Goal: Task Accomplishment & Management: Use online tool/utility

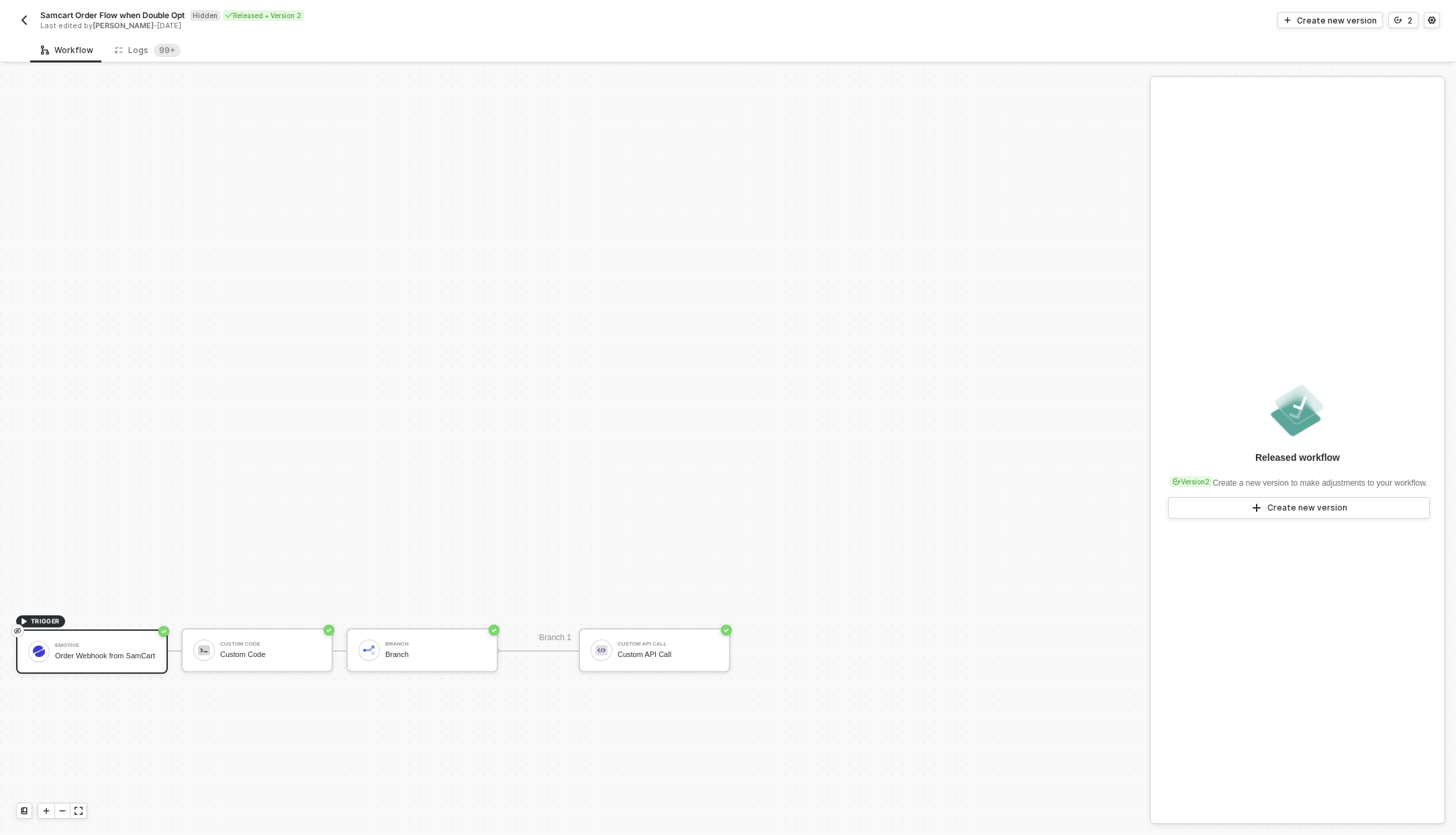
scroll to position [293, 0]
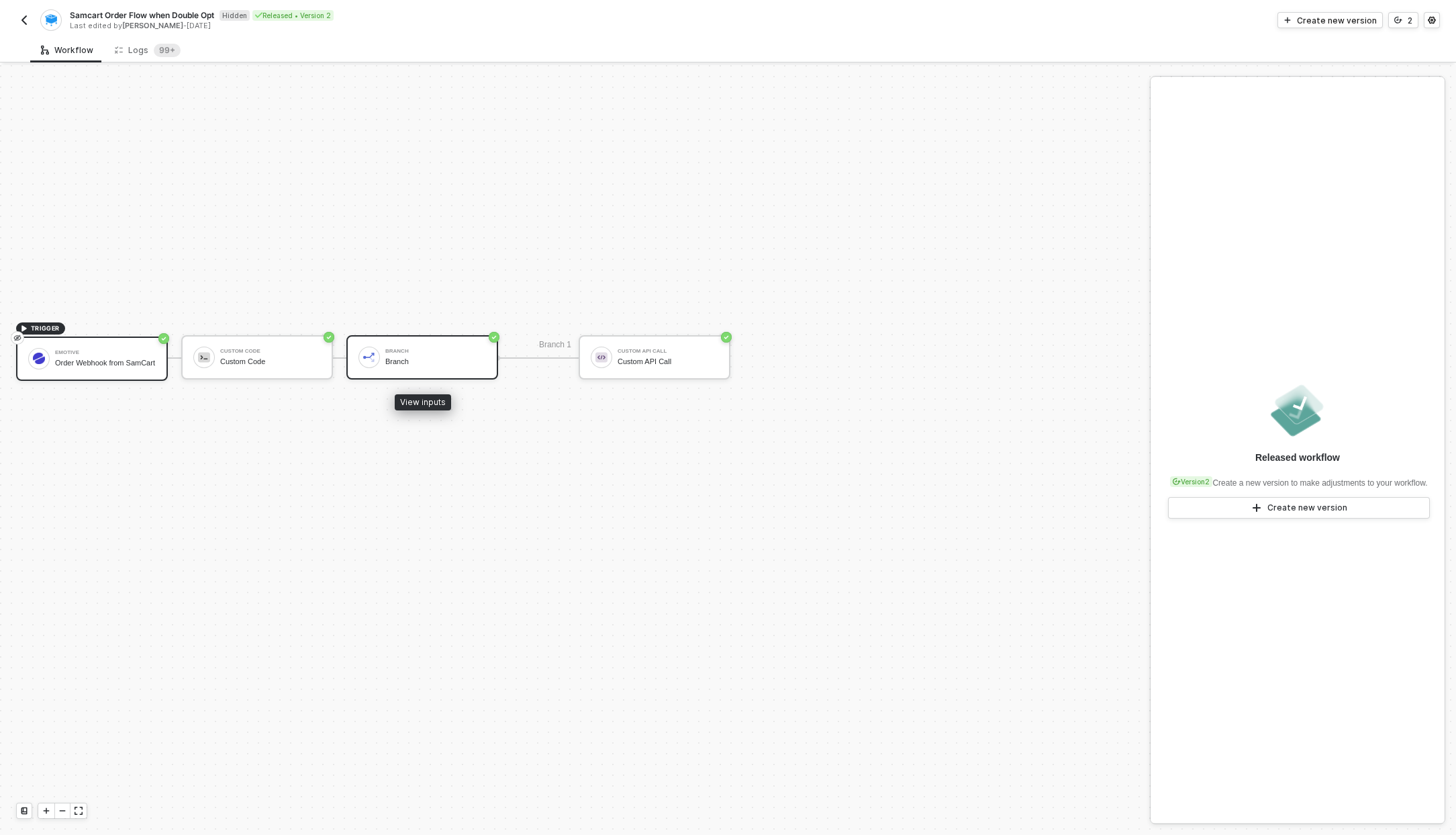
click at [439, 349] on div "Branch" at bounding box center [435, 351] width 100 height 5
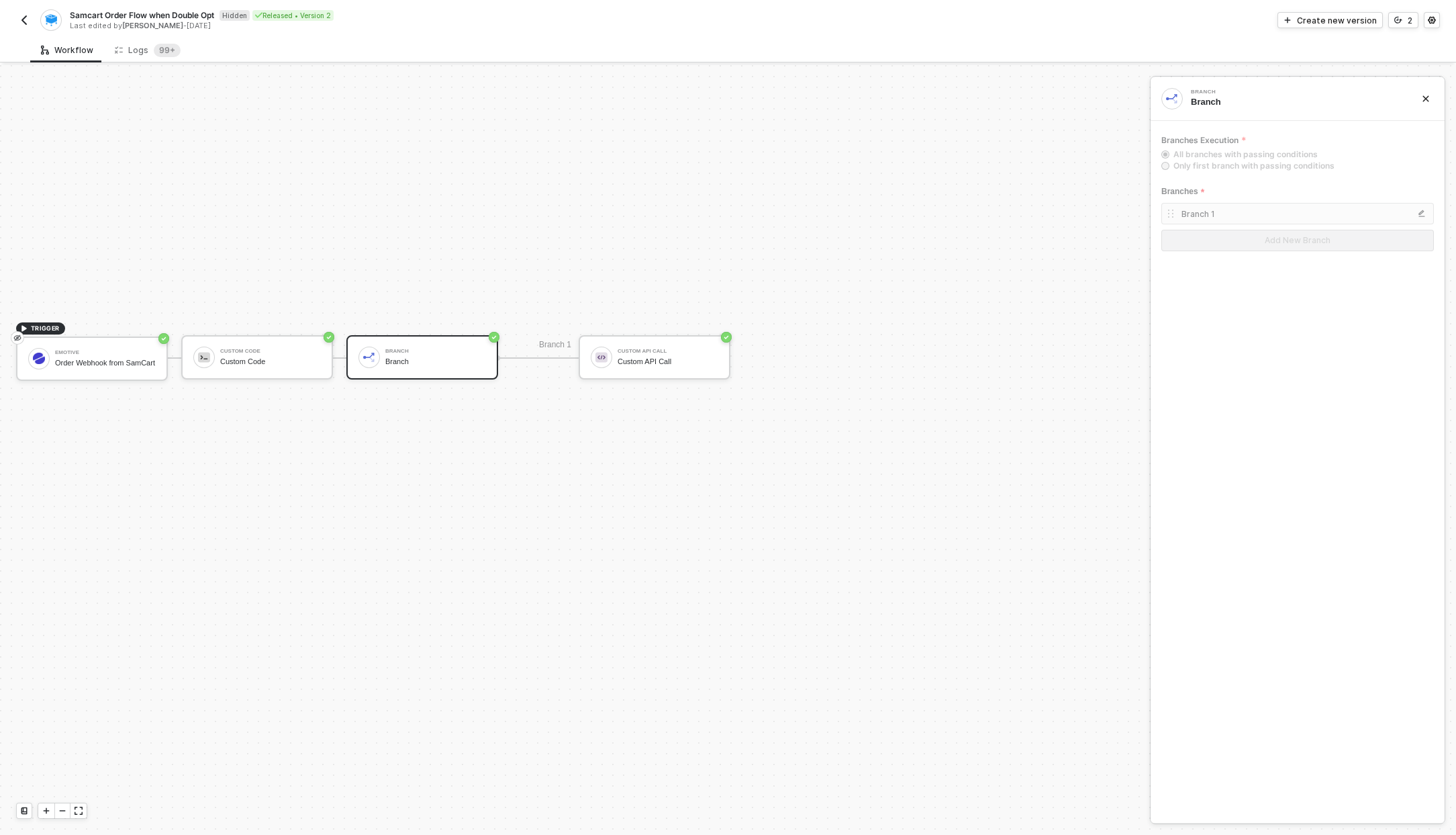
click at [494, 340] on circle "icon-success-page" at bounding box center [494, 337] width 11 height 11
click at [1359, 12] on button "Create new version" at bounding box center [1330, 20] width 105 height 16
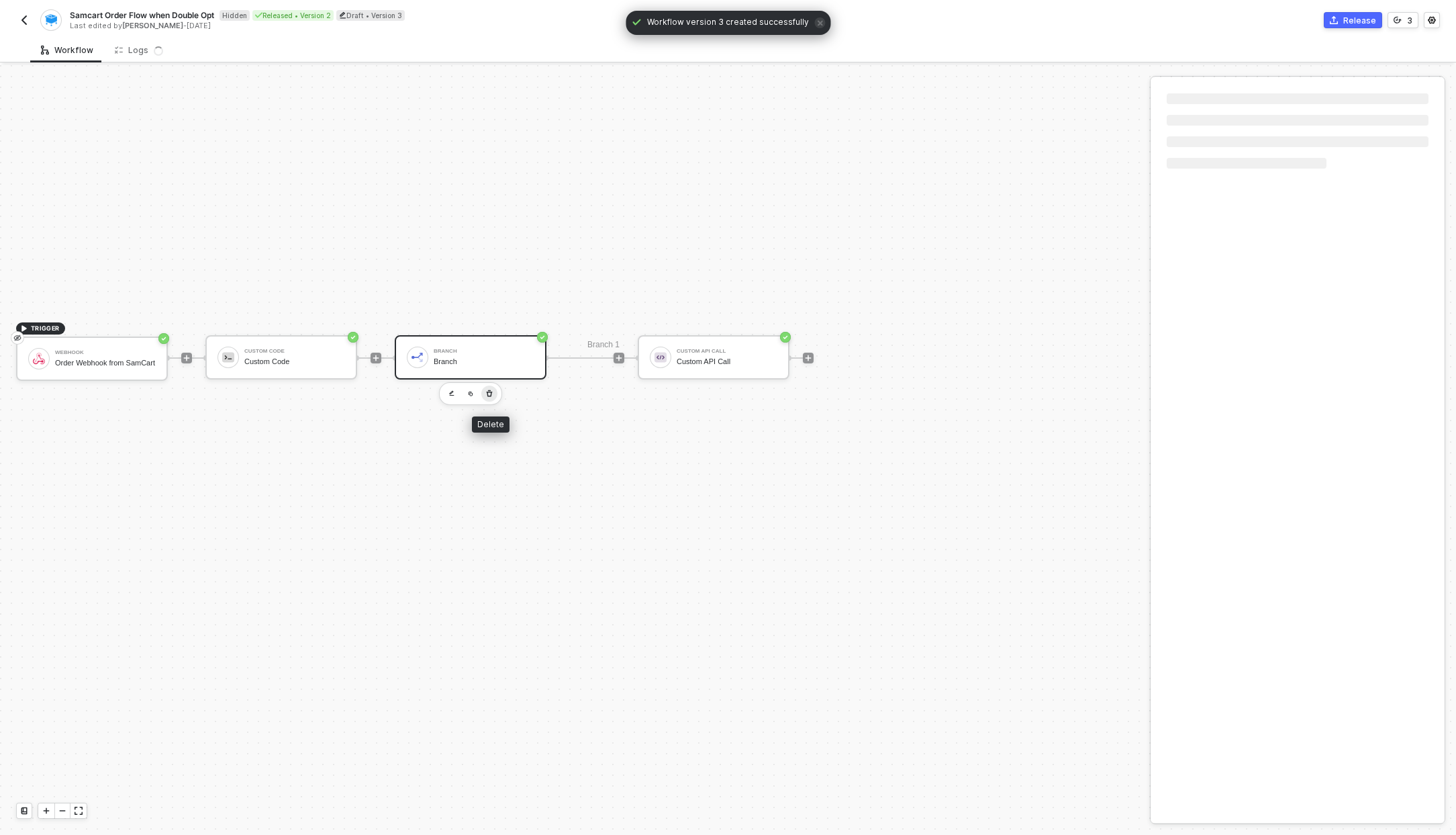
click at [490, 392] on icon "button" at bounding box center [489, 394] width 8 height 11
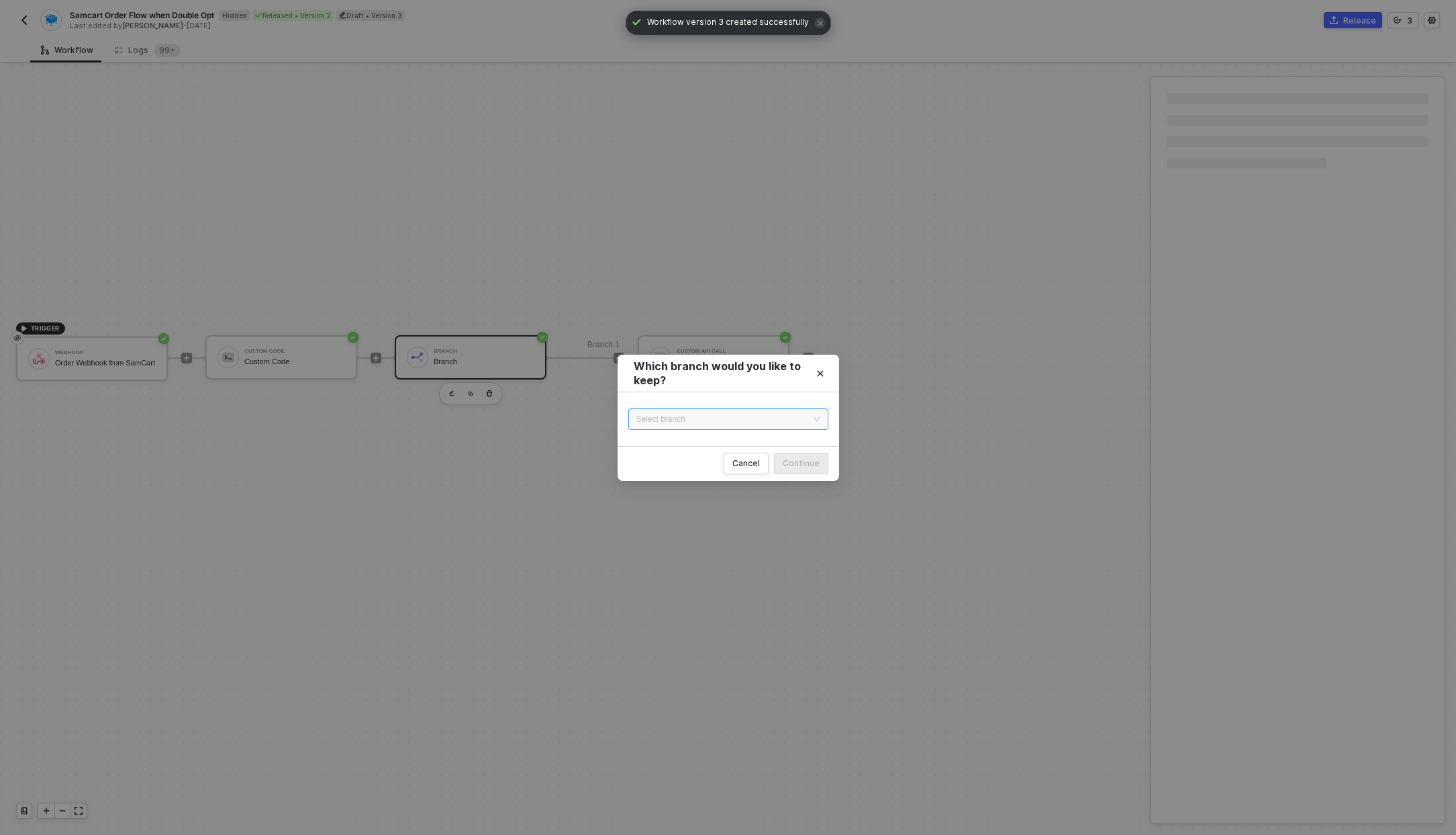
click at [790, 411] on input "search" at bounding box center [728, 419] width 184 height 20
drag, startPoint x: 781, startPoint y: 450, endPoint x: 785, endPoint y: 423, distance: 27.3
click at [781, 449] on div "Cancel Continue" at bounding box center [728, 463] width 222 height 35
click at [785, 420] on input "search" at bounding box center [728, 419] width 184 height 20
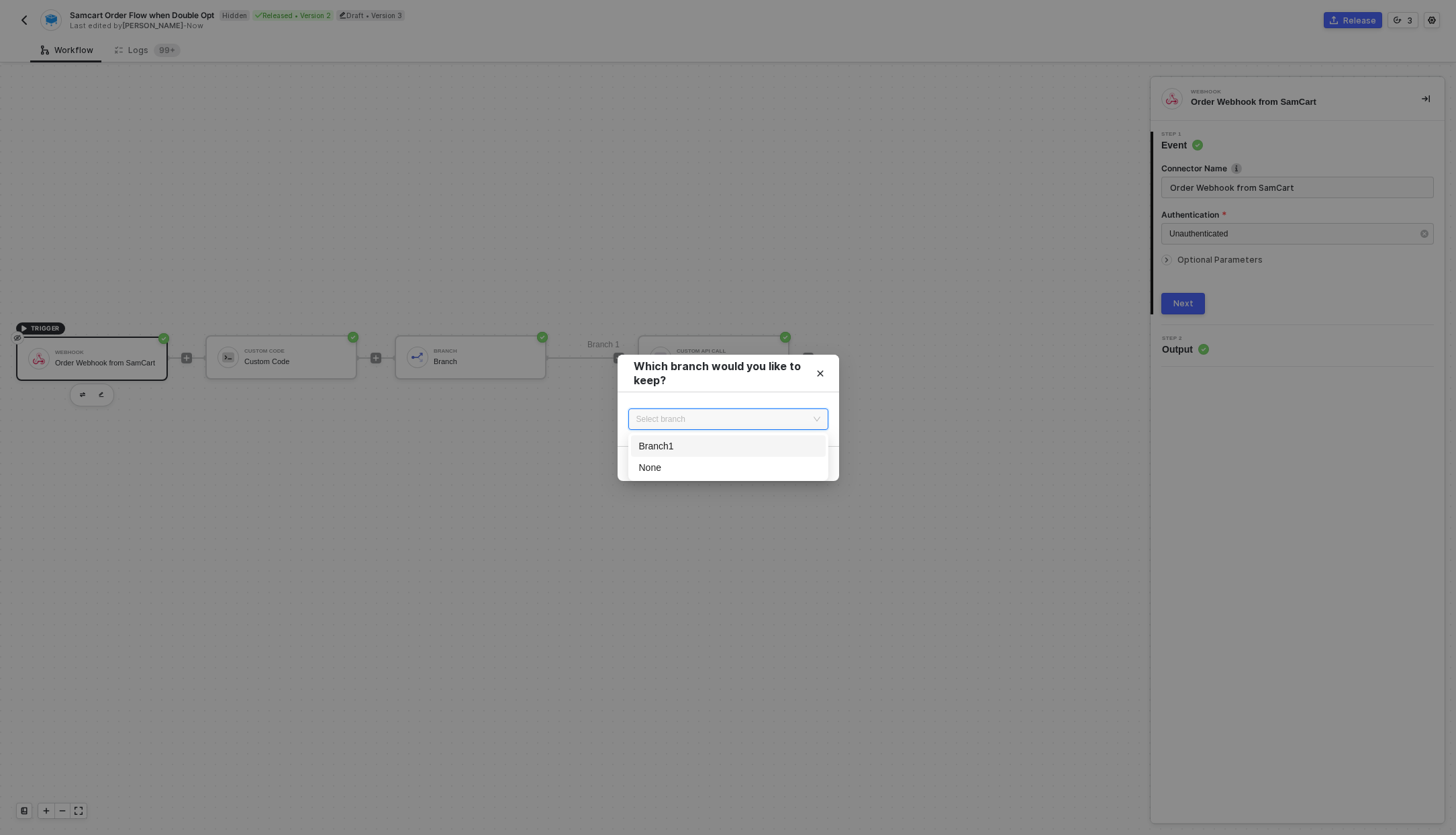
click at [776, 440] on div "Branch 1" at bounding box center [728, 446] width 178 height 14
click at [790, 456] on button "Continue" at bounding box center [802, 463] width 54 height 21
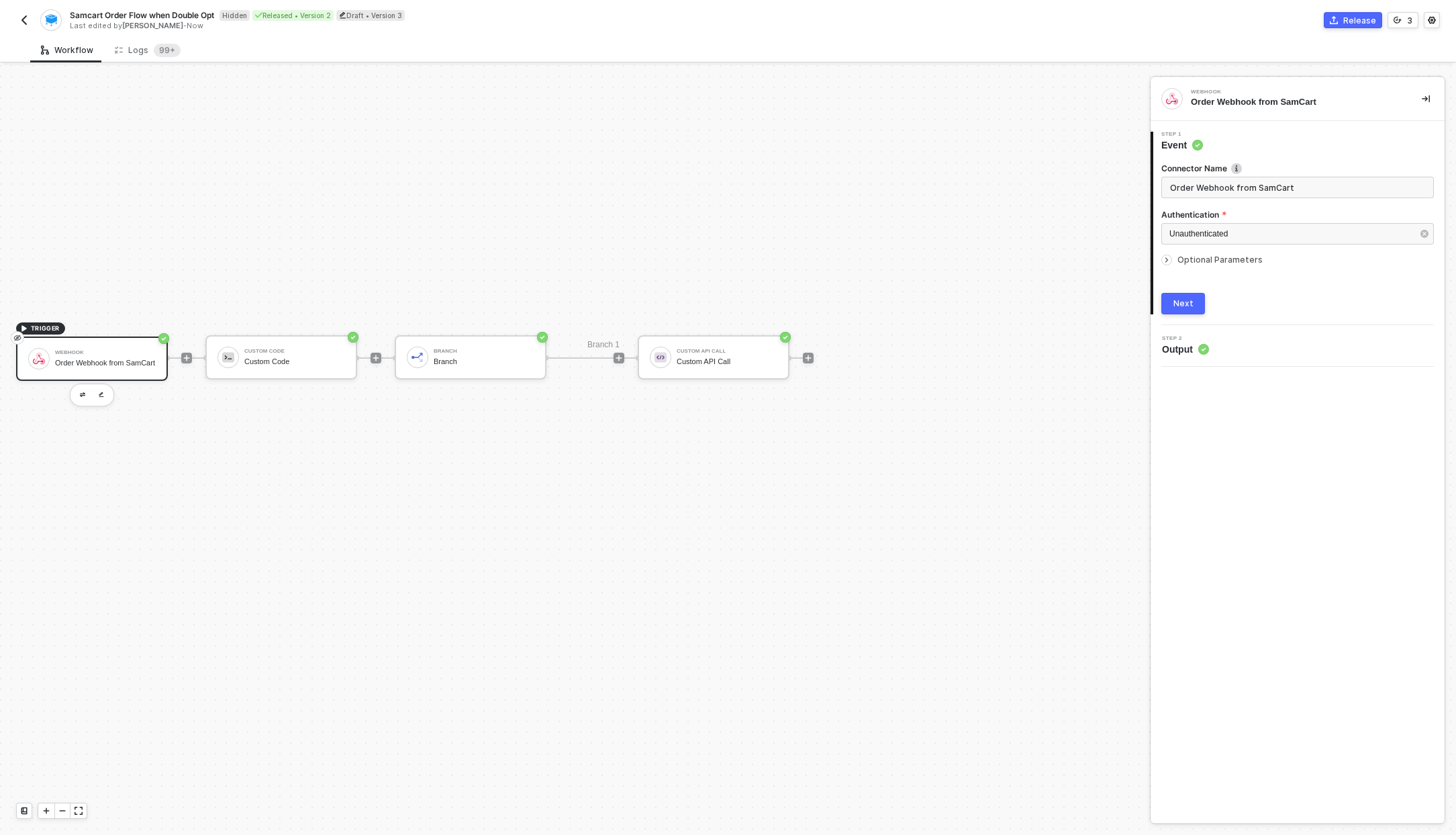
scroll to position [25, 0]
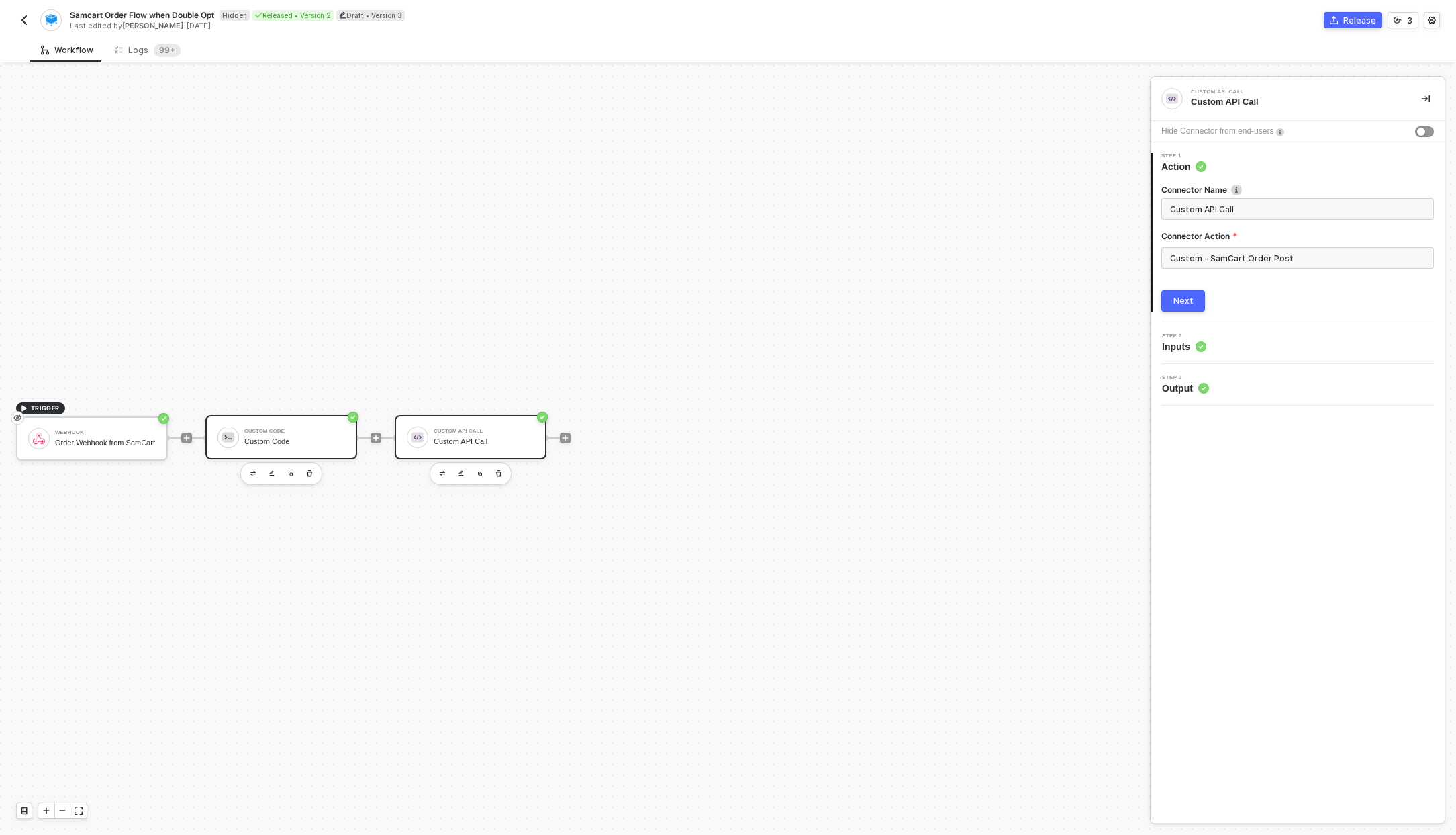
click at [242, 444] on div "Custom Code Custom Code" at bounding box center [292, 437] width 106 height 26
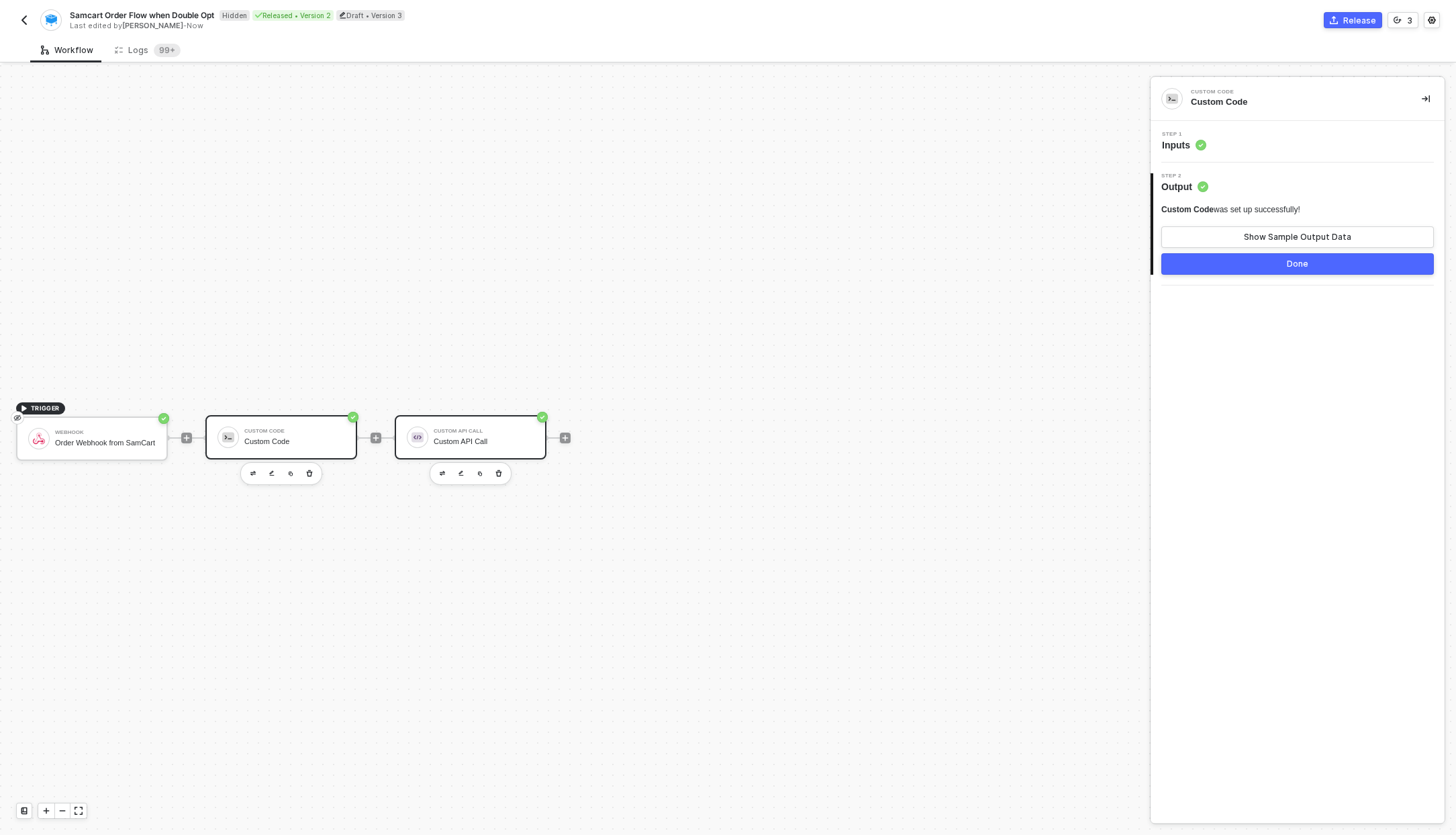
click at [462, 431] on div "Custom API Call" at bounding box center [484, 431] width 100 height 5
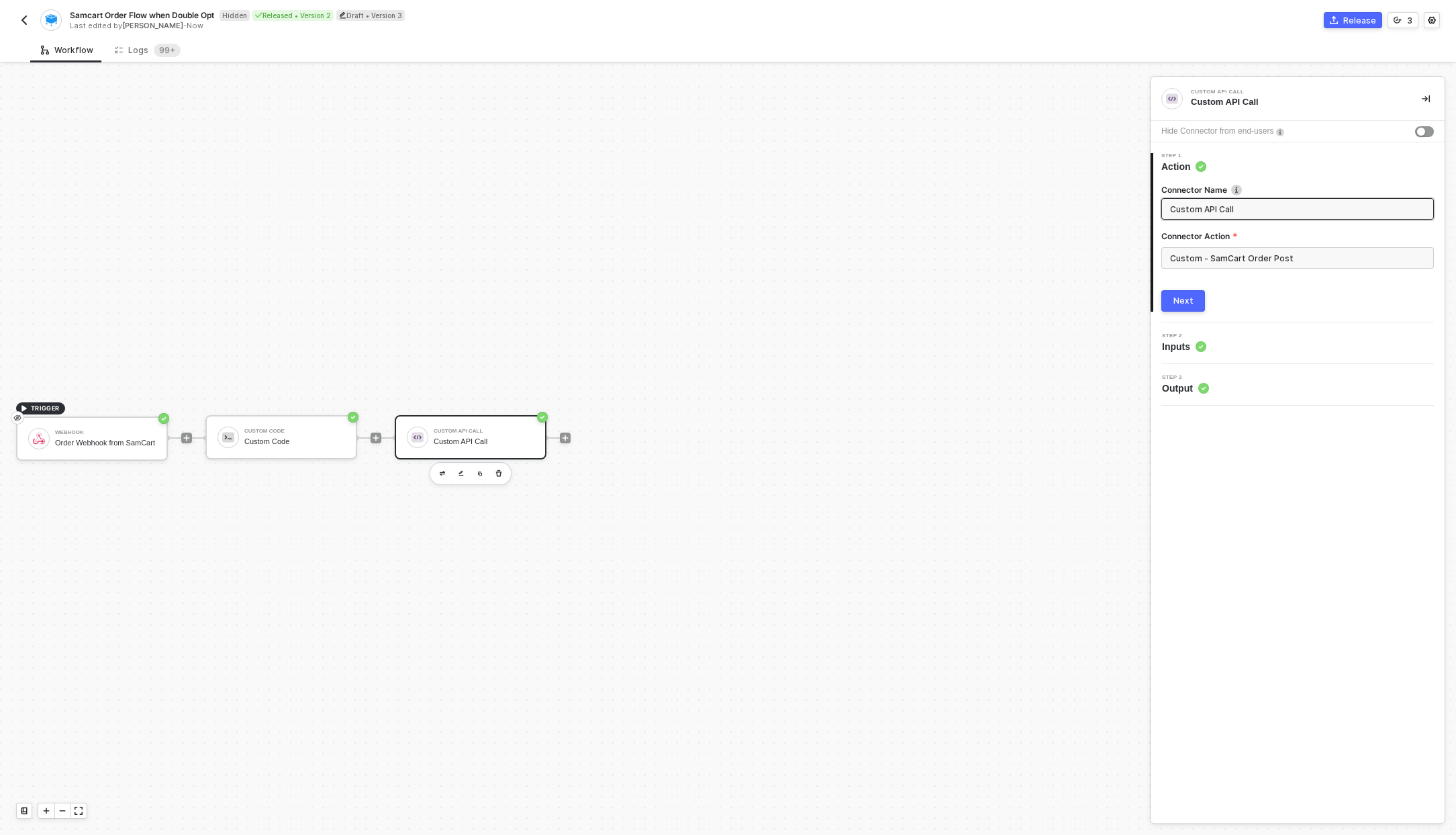
click at [1358, 23] on div "Release" at bounding box center [1359, 20] width 33 height 11
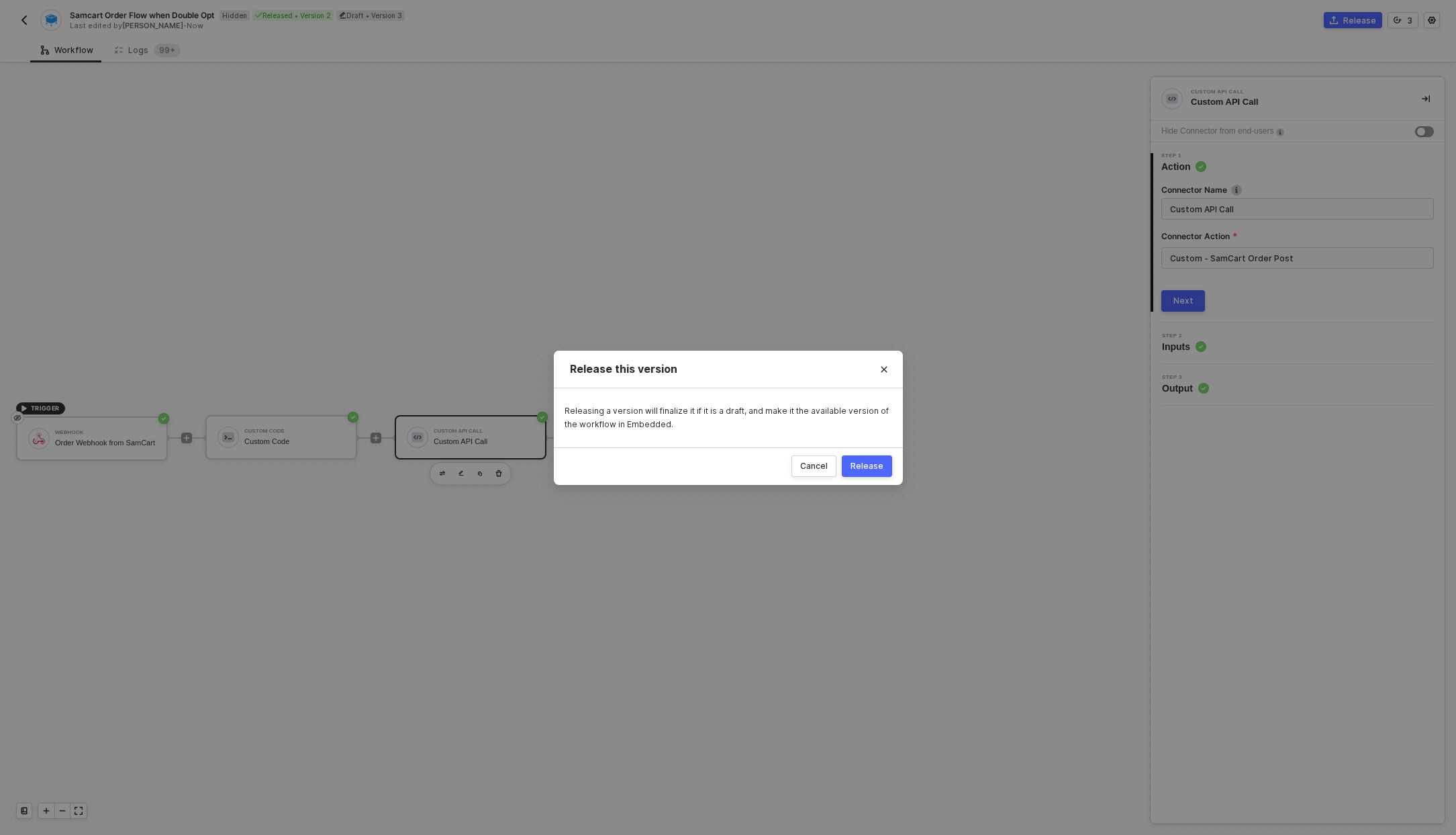
click at [866, 474] on button "Release" at bounding box center [866, 466] width 50 height 21
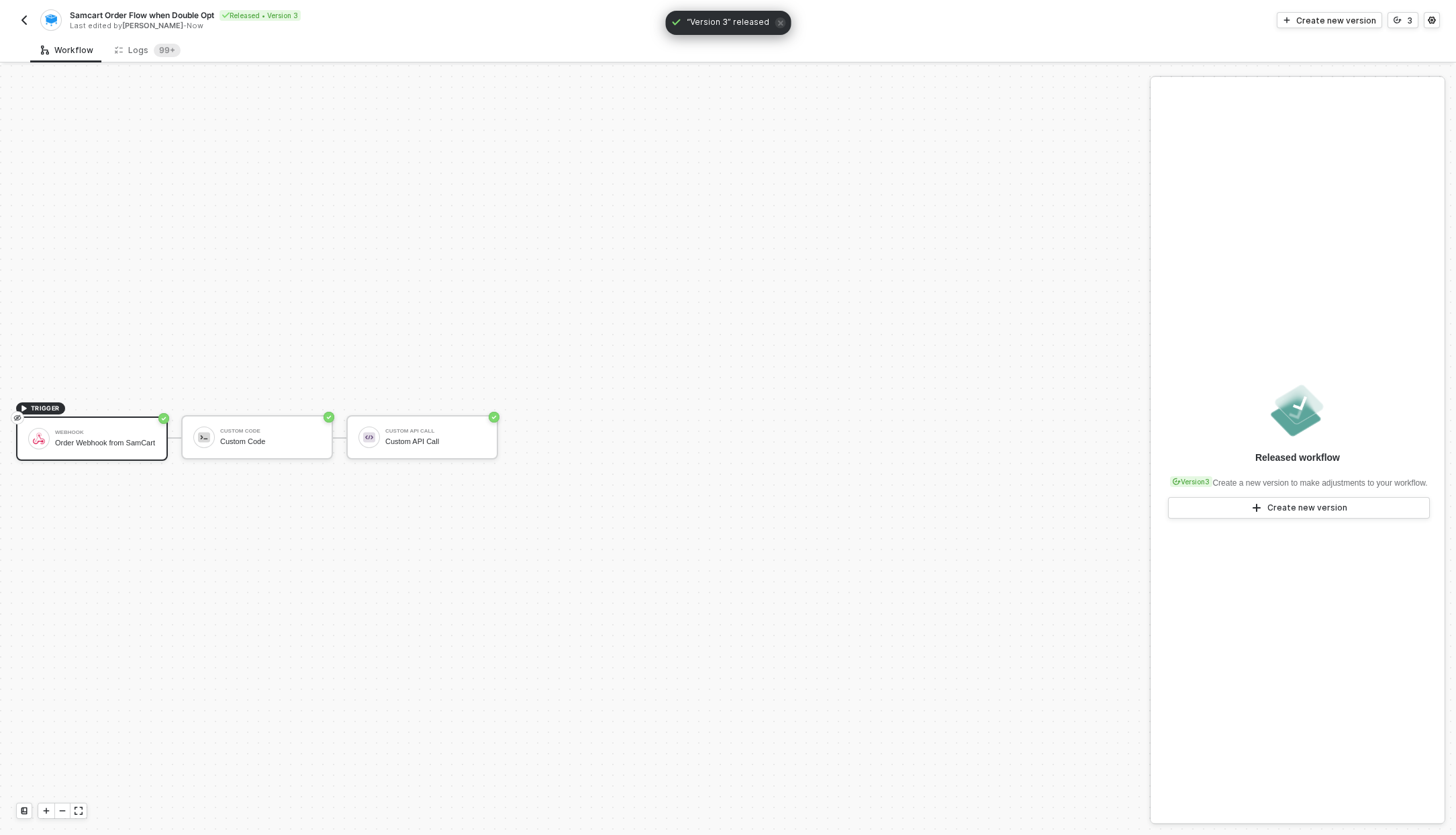
click at [28, 18] on img "button" at bounding box center [24, 20] width 11 height 11
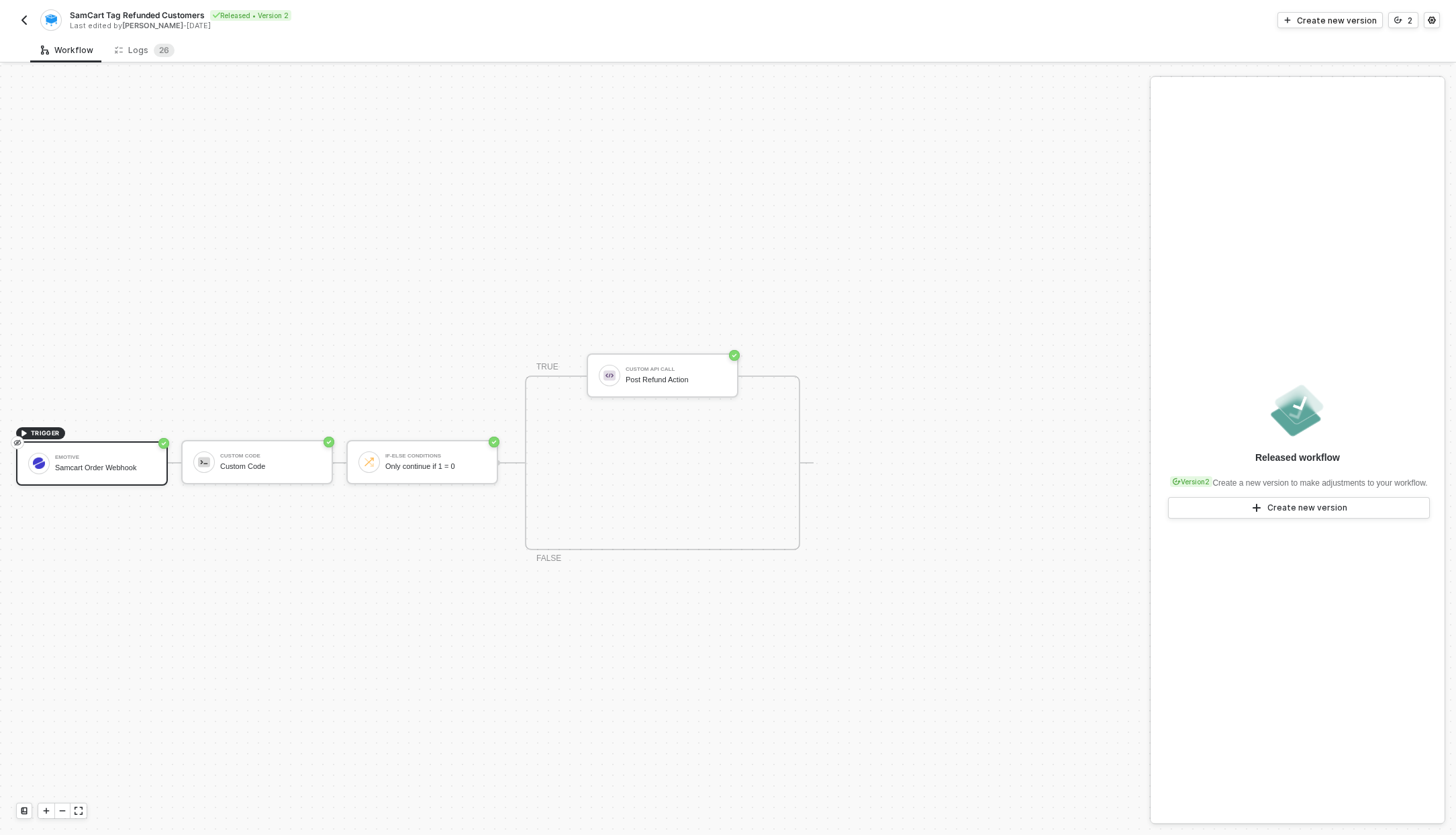
scroll to position [25, 0]
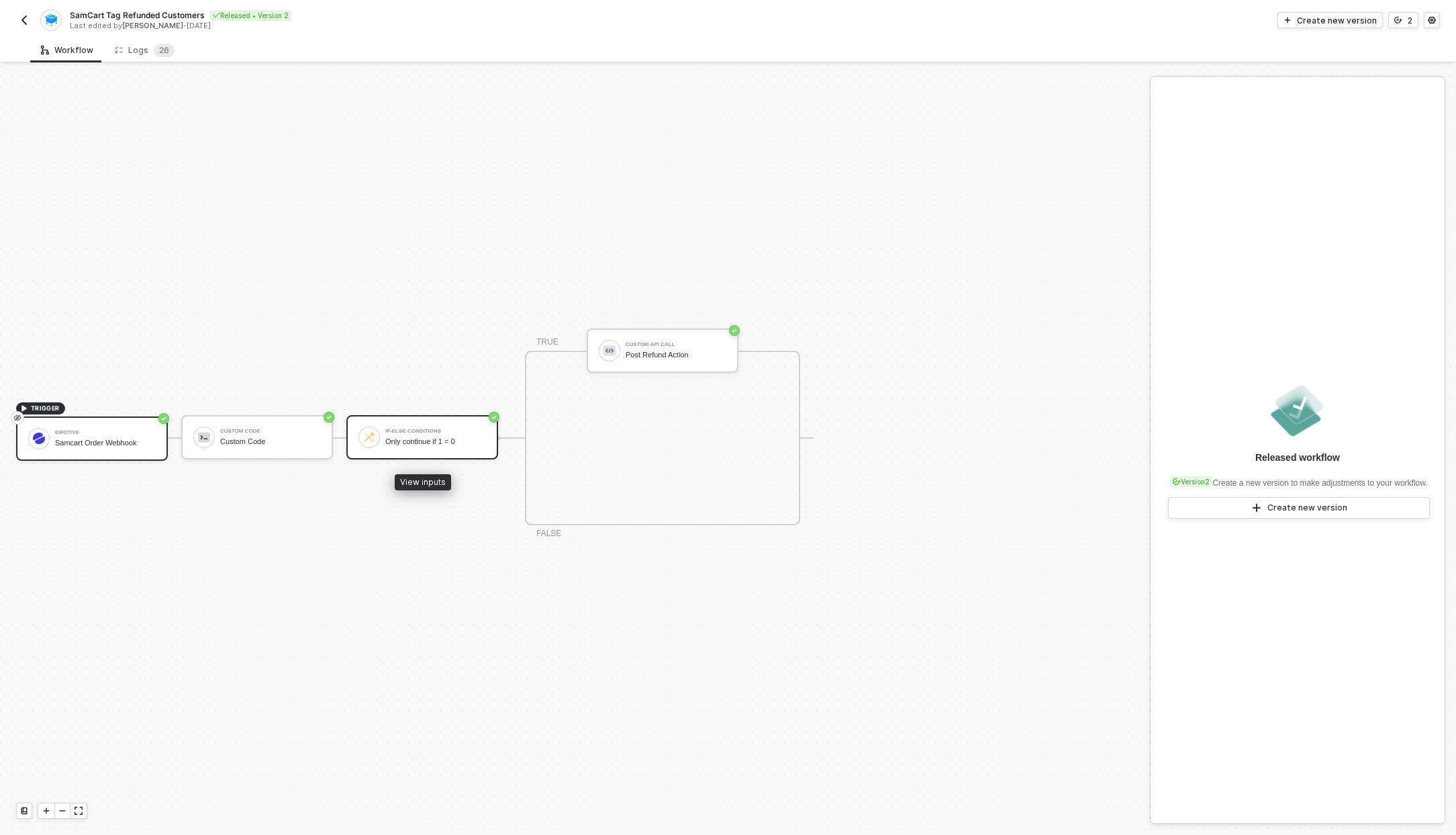
click at [473, 426] on div "If-Else Conditions Only continue if 1 = 0" at bounding box center [435, 437] width 100 height 26
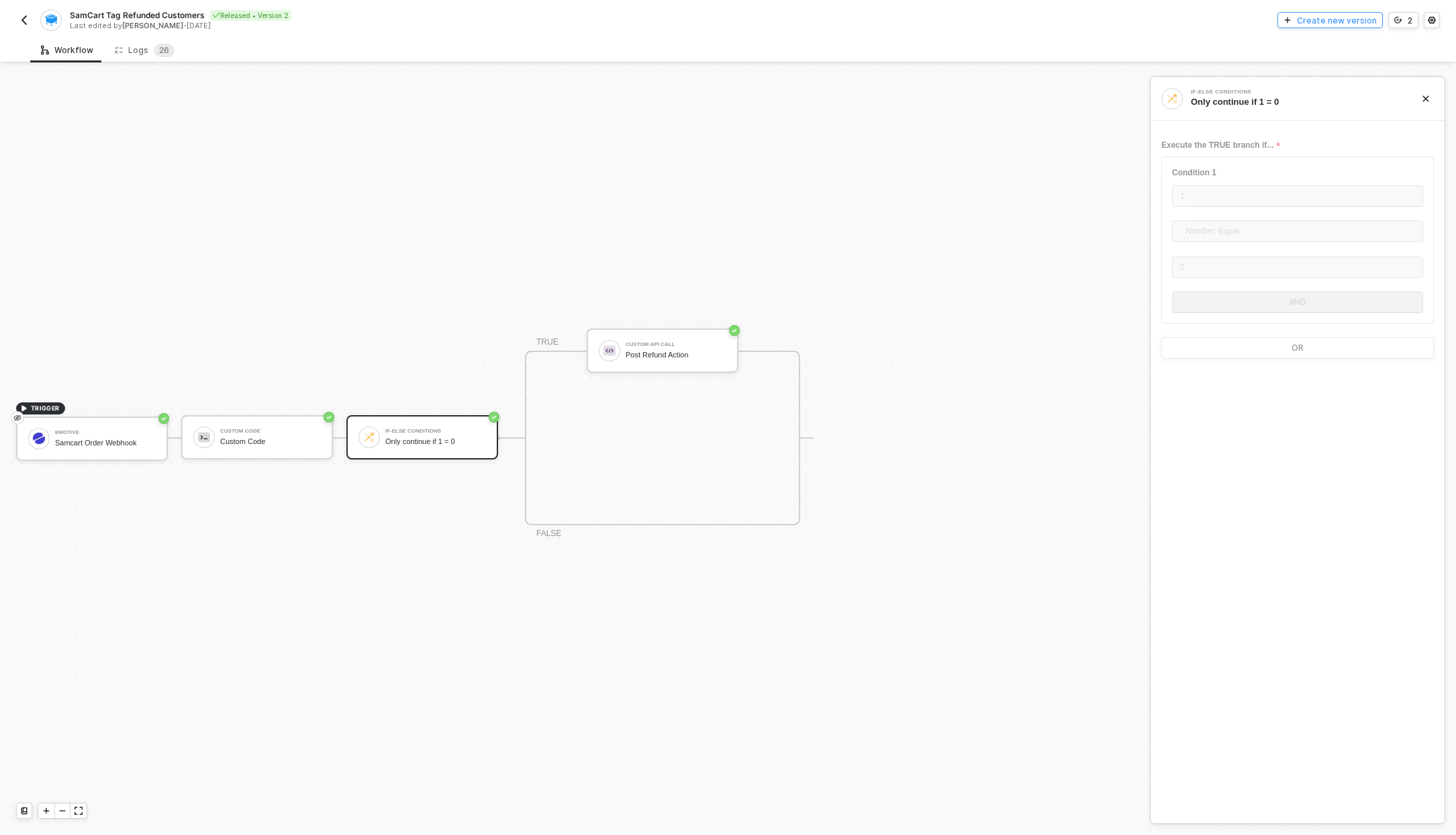
click at [1351, 17] on div "Create new version" at bounding box center [1337, 20] width 80 height 11
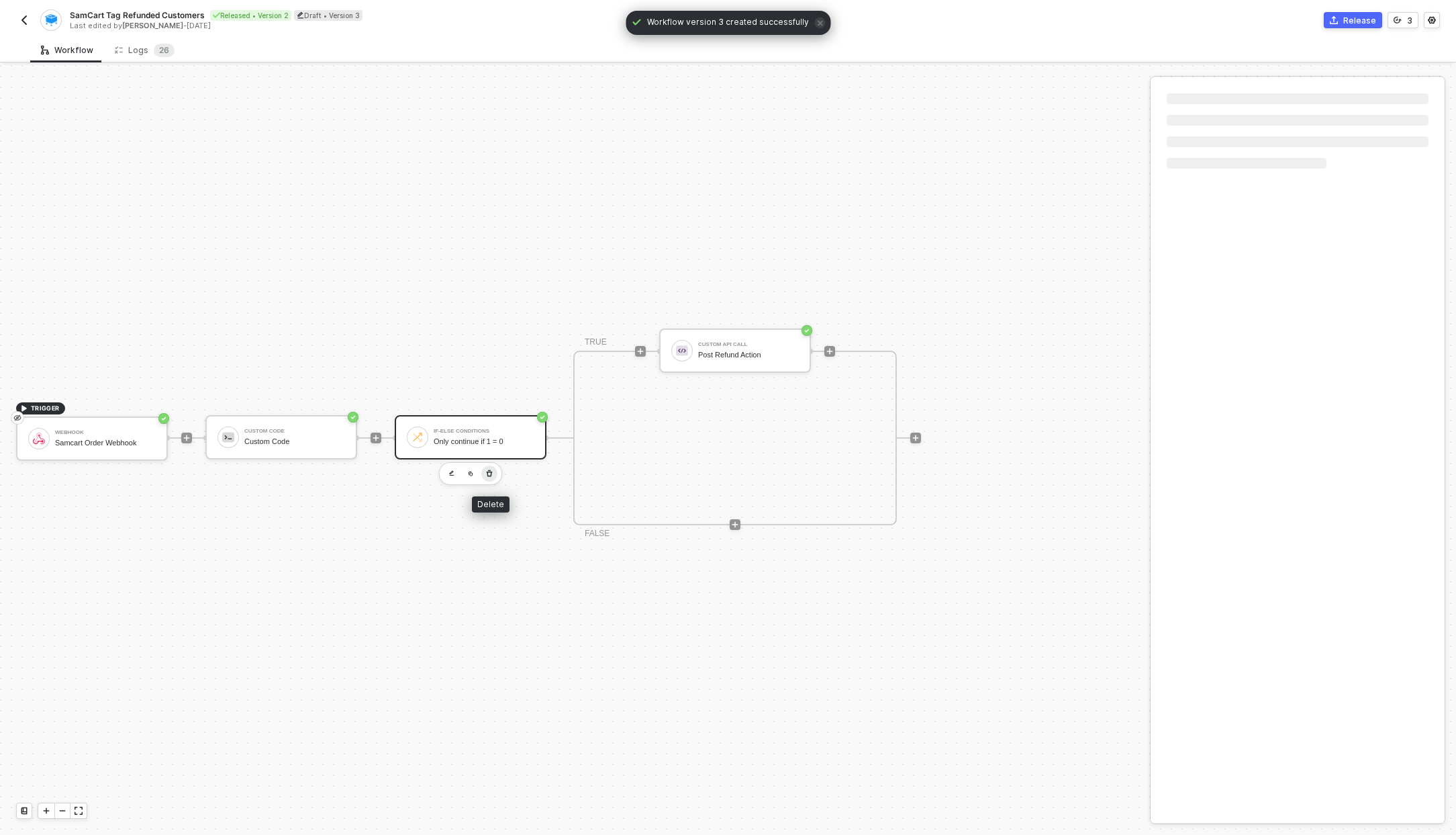
click at [489, 470] on icon "button" at bounding box center [489, 474] width 8 height 11
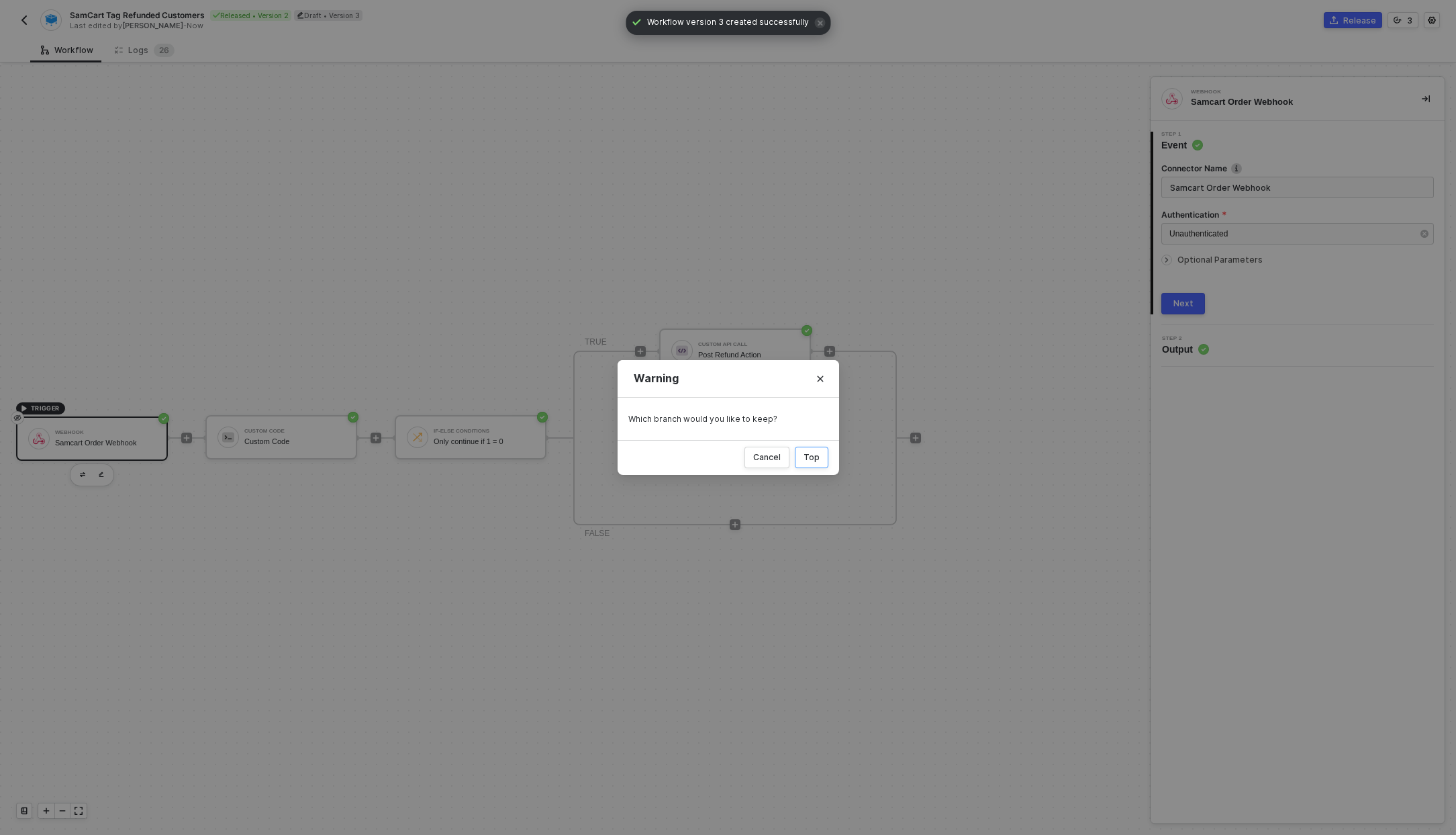
click at [805, 459] on div "Top" at bounding box center [811, 457] width 16 height 11
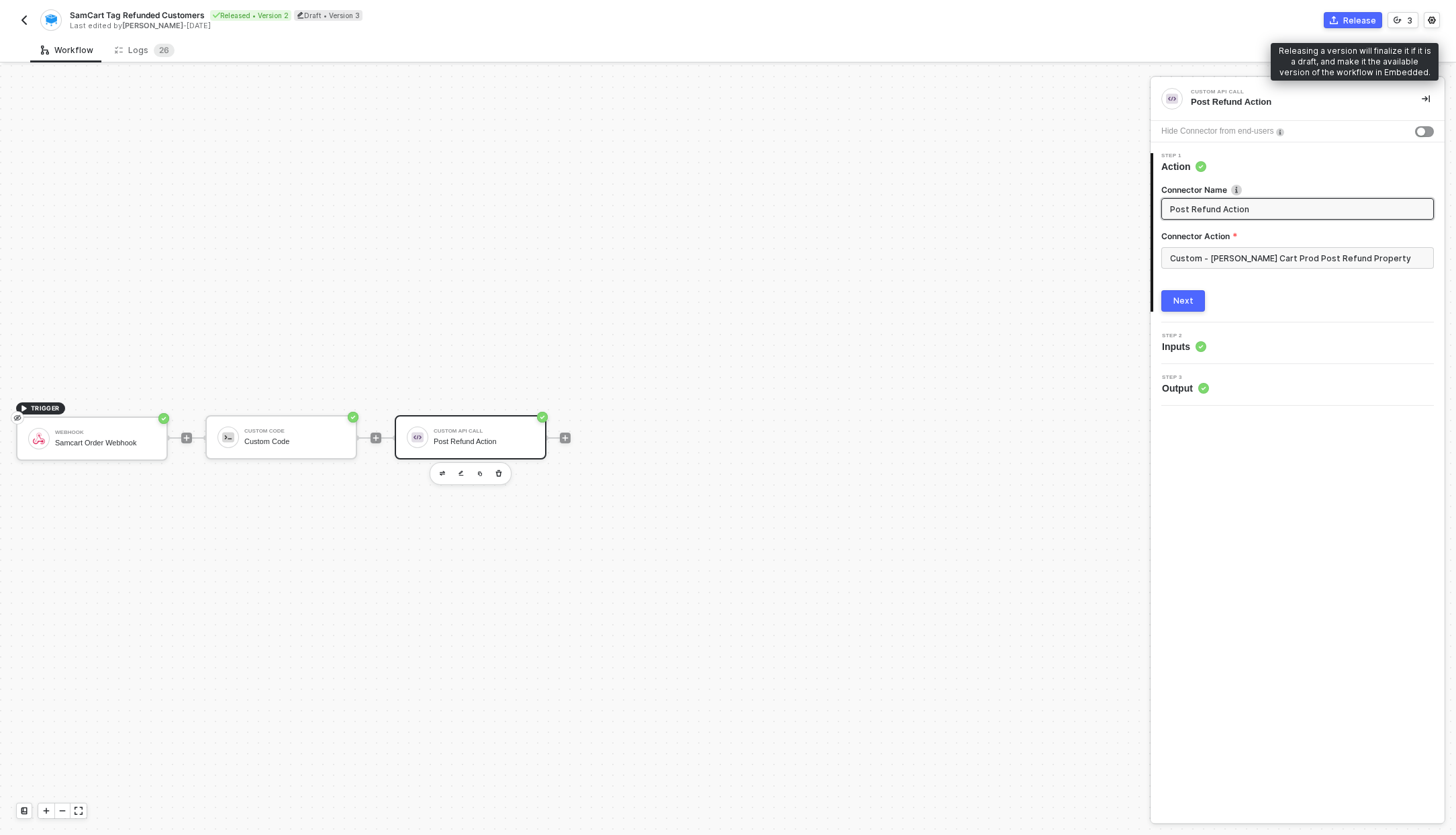
click at [1345, 26] on button "Release" at bounding box center [1353, 20] width 59 height 16
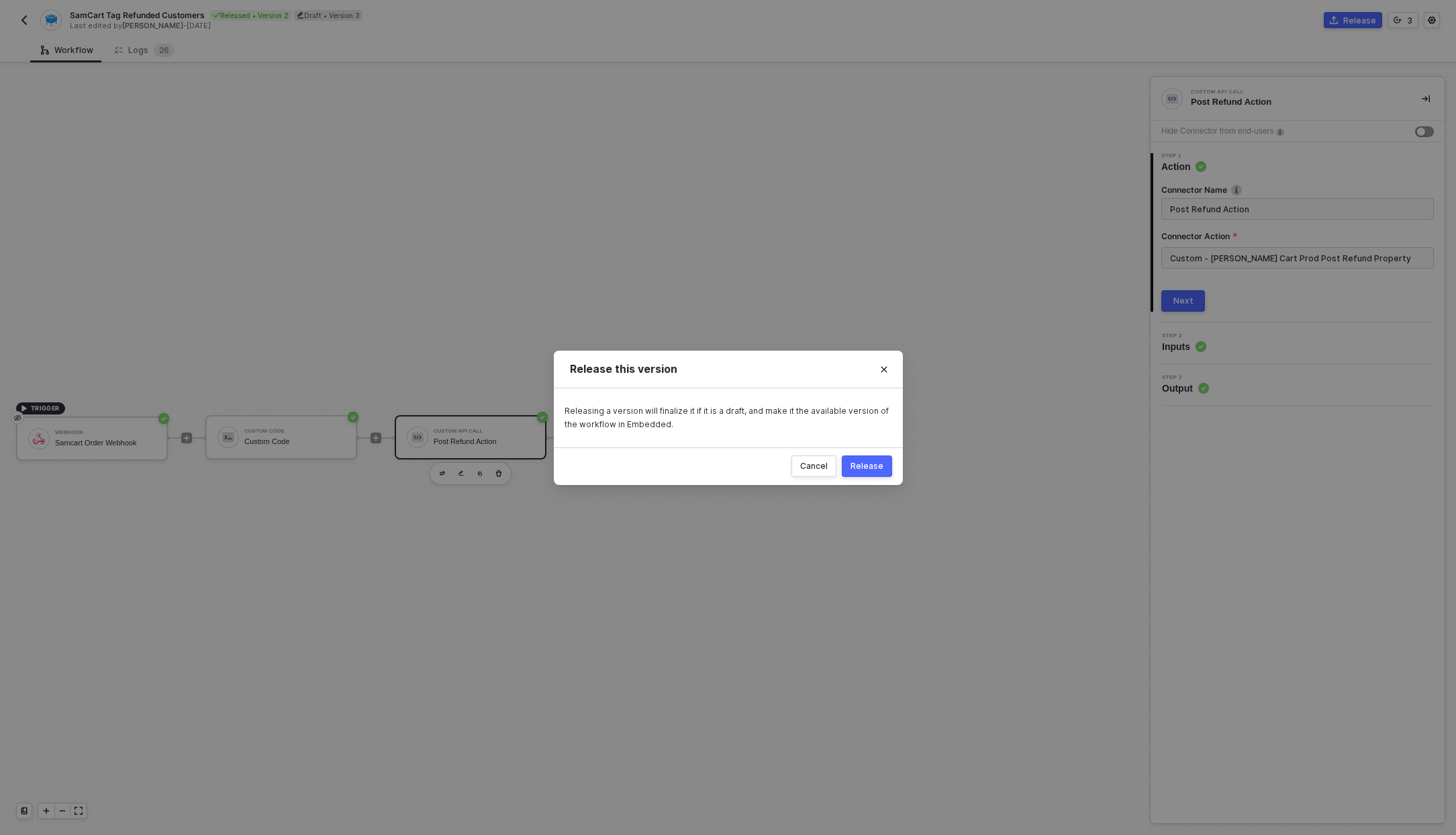
click at [873, 476] on button "Release" at bounding box center [866, 466] width 50 height 21
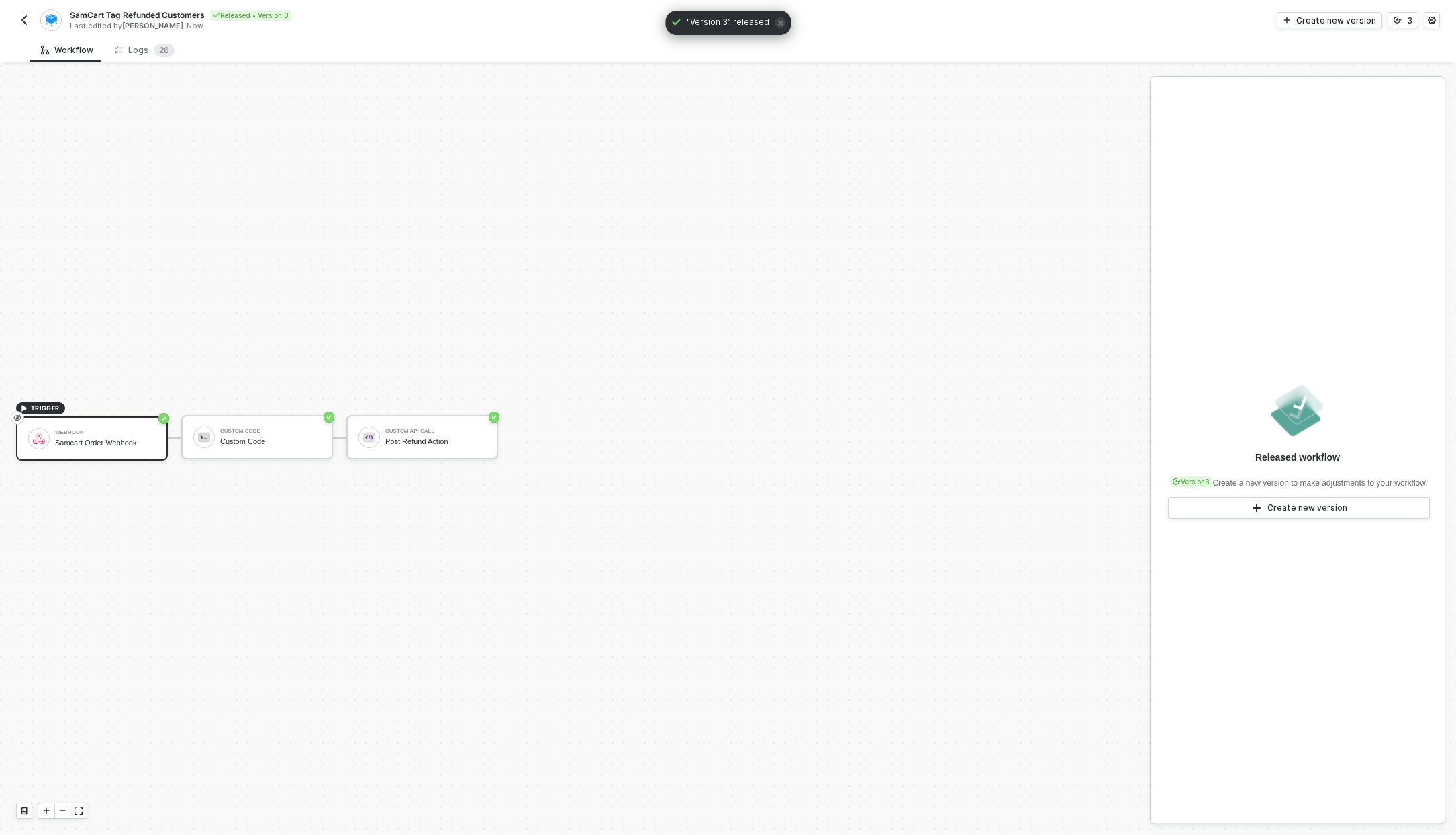
click at [28, 19] on img "button" at bounding box center [24, 20] width 11 height 11
